Goal: Information Seeking & Learning: Understand process/instructions

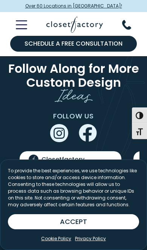
scroll to position [2253, 0]
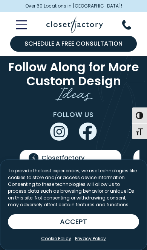
click at [87, 167] on img "Social Grid" at bounding box center [71, 225] width 102 height 117
click at [92, 167] on img "Social Grid" at bounding box center [71, 225] width 102 height 117
click at [95, 229] on button "ACCEPT" at bounding box center [73, 221] width 131 height 15
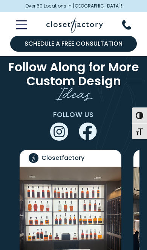
click at [91, 179] on img "Social Grid" at bounding box center [71, 225] width 102 height 117
click at [20, 23] on icon "Toggle Mobile Menu" at bounding box center [21, 24] width 11 height 9
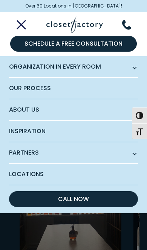
scroll to position [2275, 0]
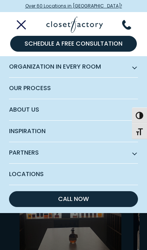
click at [130, 109] on span "About Us" at bounding box center [73, 109] width 129 height 21
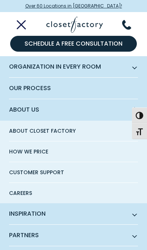
click at [49, 150] on link "How We Price" at bounding box center [73, 151] width 129 height 21
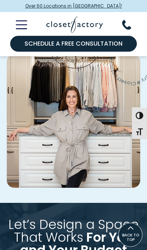
scroll to position [1332, 0]
